Goal: Information Seeking & Learning: Learn about a topic

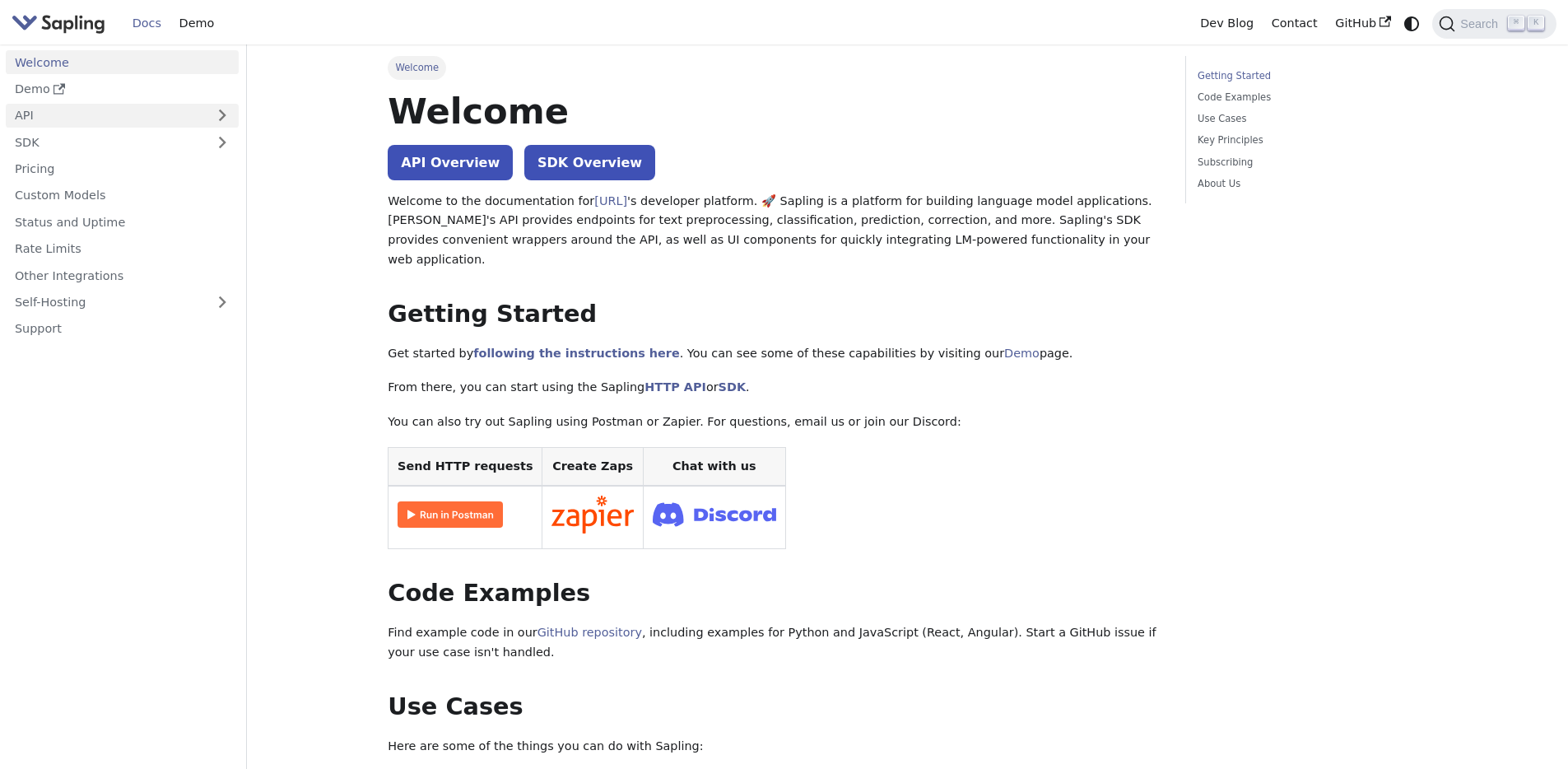
click at [173, 118] on link "API" at bounding box center [106, 115] width 200 height 24
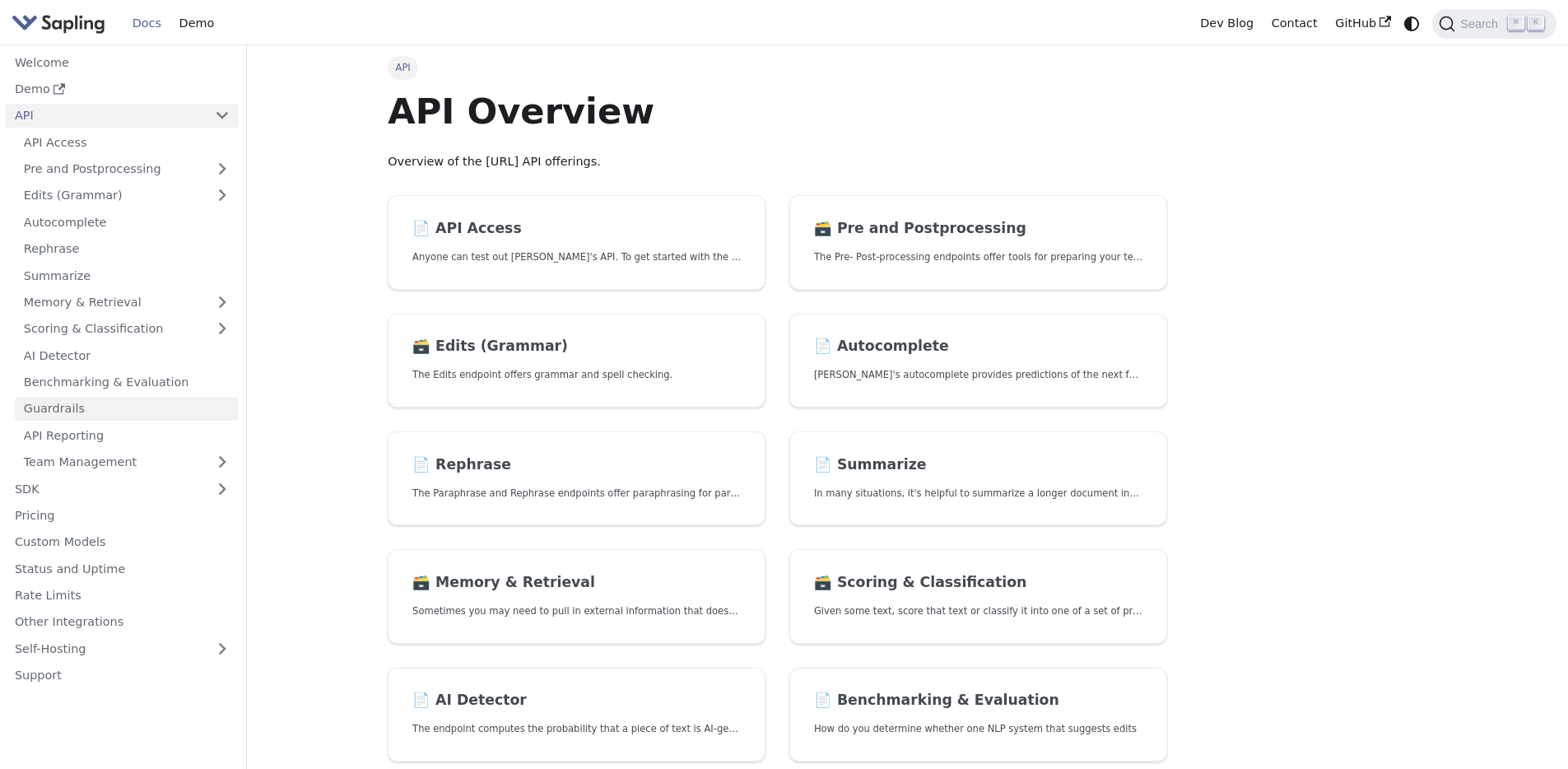
click at [65, 409] on link "Guardrails" at bounding box center [126, 409] width 224 height 24
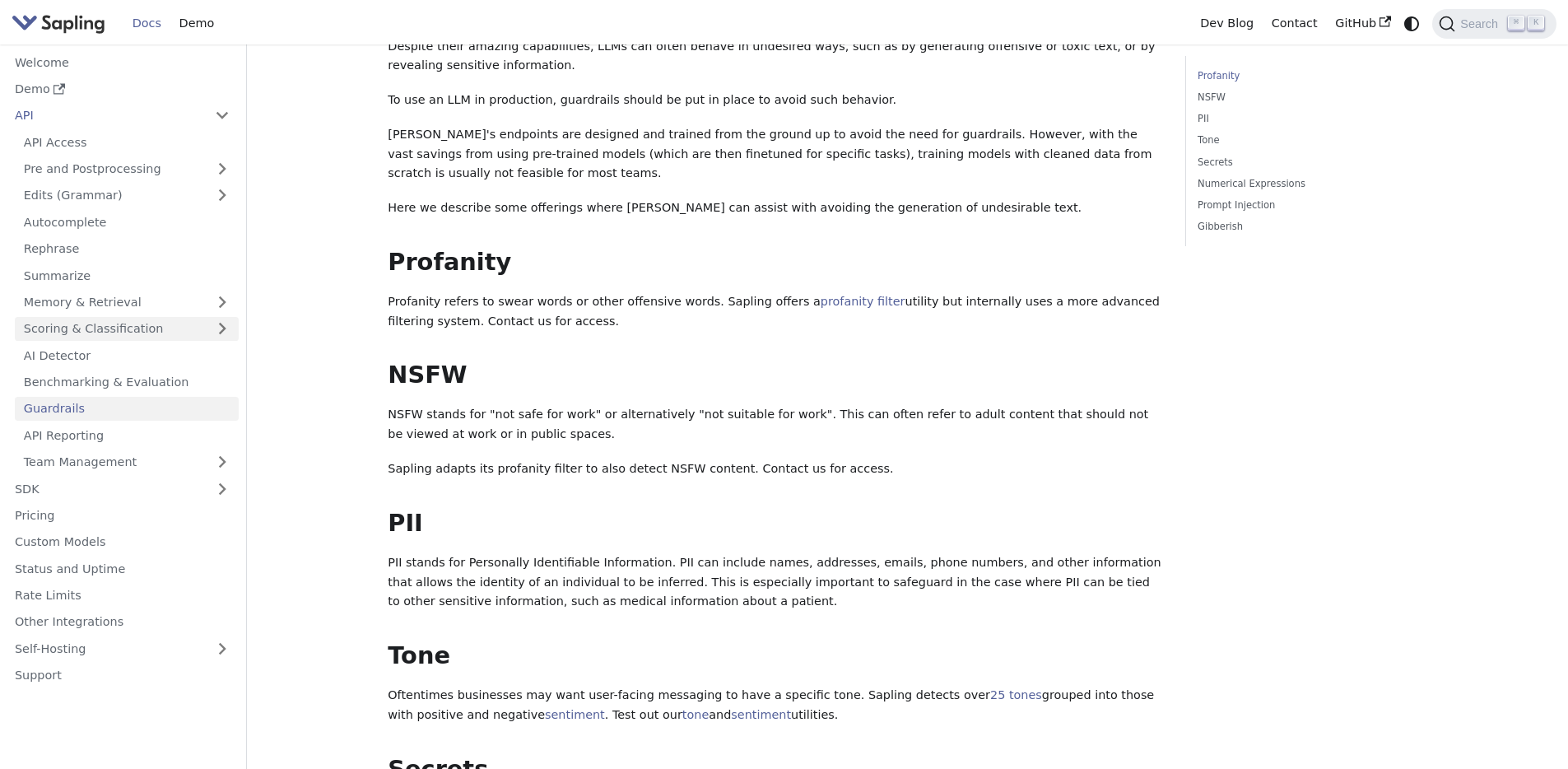
scroll to position [116, 0]
click at [72, 357] on link "AI Detector" at bounding box center [126, 355] width 224 height 24
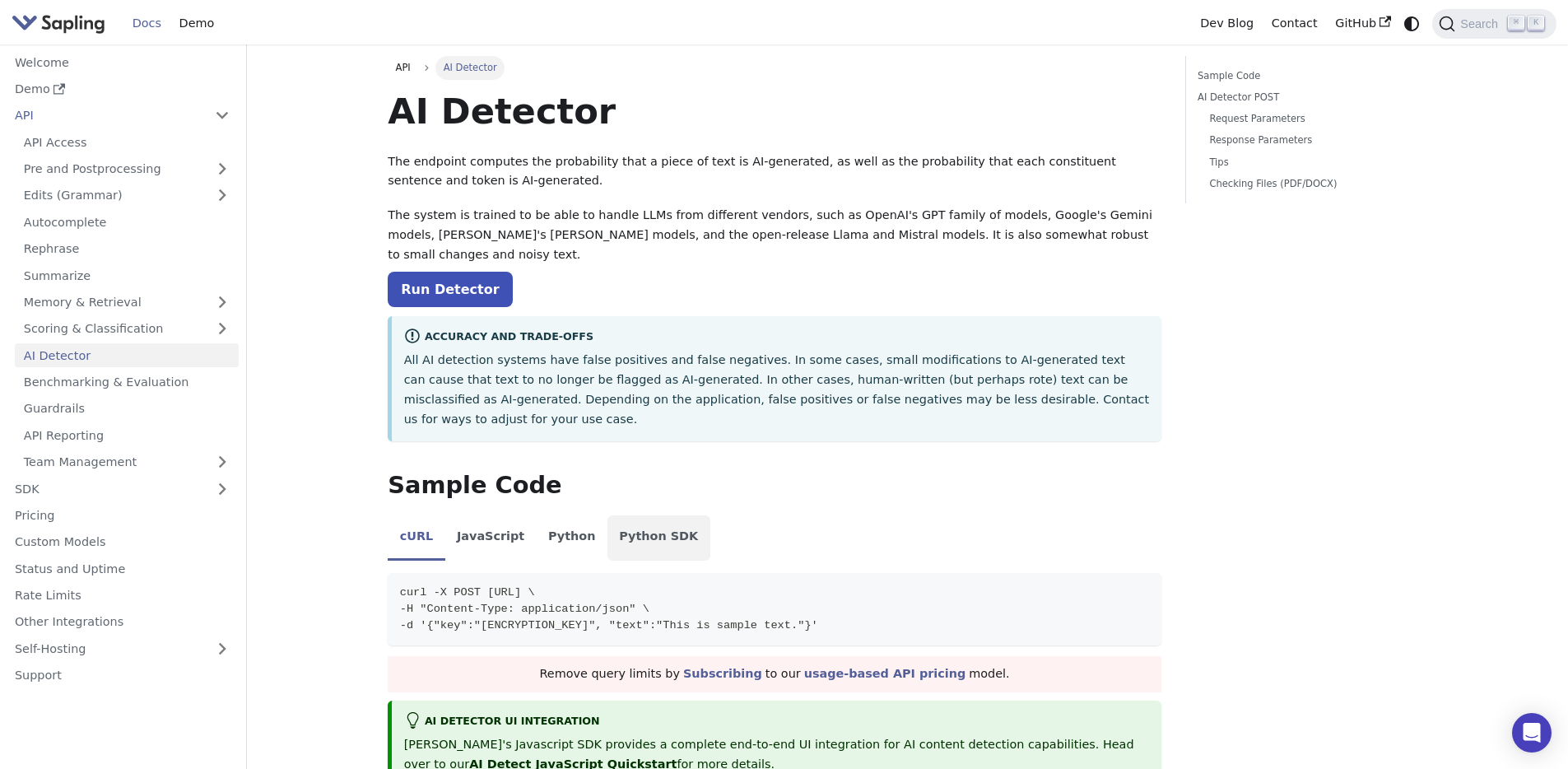
click at [646, 515] on li "Python SDK" at bounding box center [658, 538] width 103 height 46
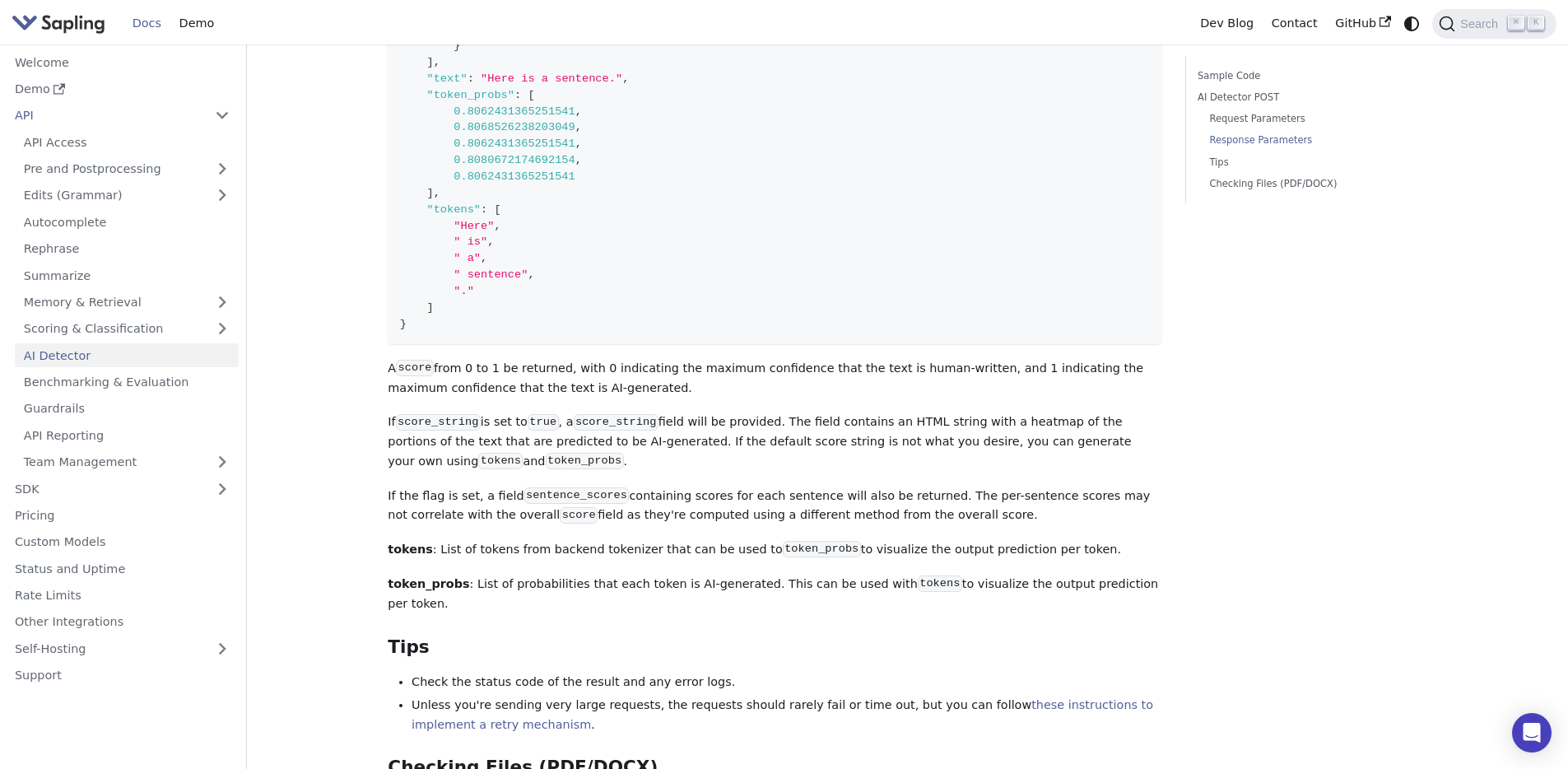
scroll to position [2130, 0]
